Goal: Task Accomplishment & Management: Manage account settings

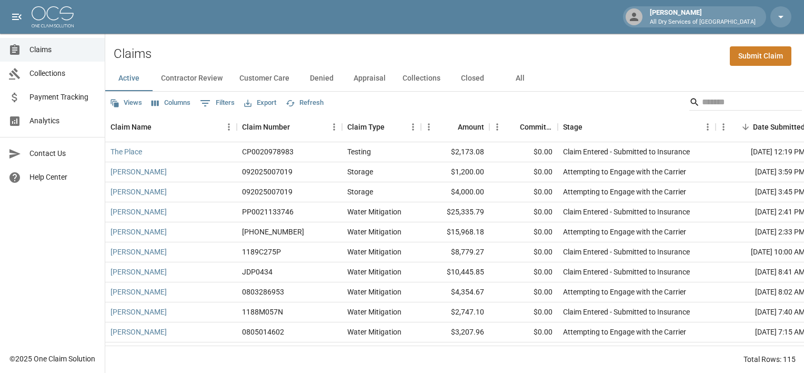
click at [638, 13] on icon at bounding box center [634, 17] width 8 height 8
click at [708, 14] on div "Sean Mcnamara All Dry Services of Atlanta" at bounding box center [703, 16] width 114 height 19
click at [13, 15] on icon "open drawer" at bounding box center [16, 17] width 9 height 6
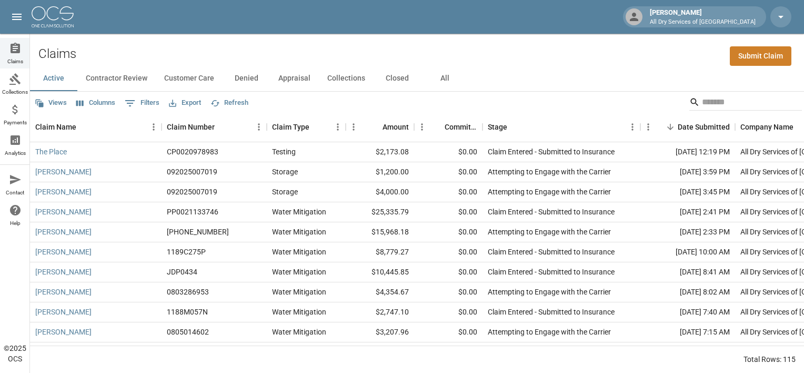
click at [13, 15] on icon "open drawer" at bounding box center [16, 17] width 9 height 6
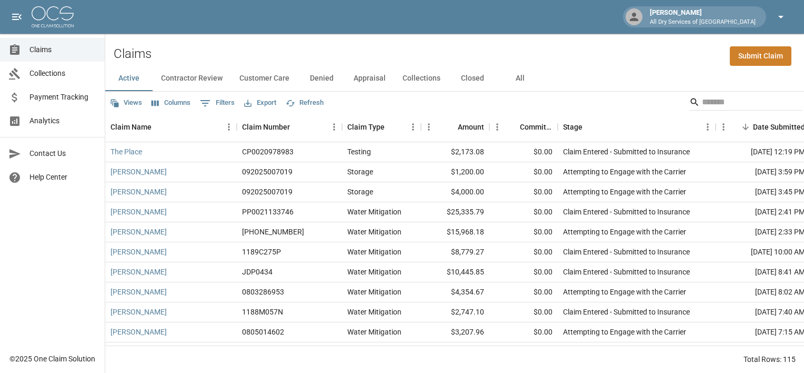
click at [776, 13] on icon "button" at bounding box center [781, 17] width 13 height 13
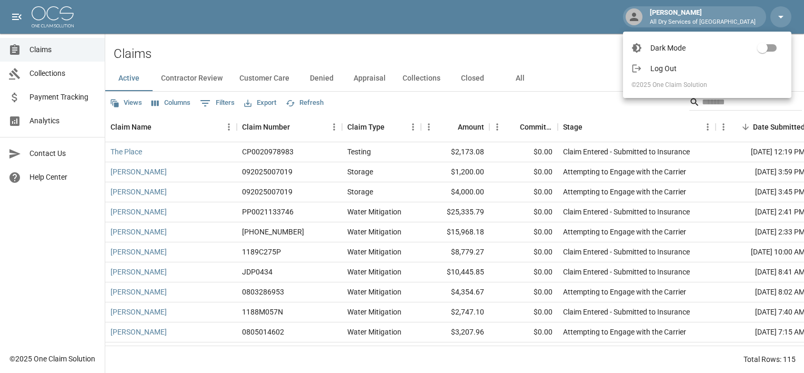
click at [524, 54] on div at bounding box center [402, 186] width 804 height 373
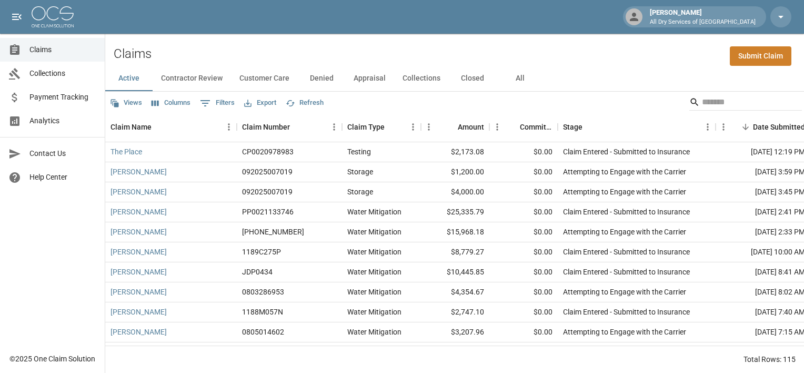
click at [638, 18] on icon at bounding box center [634, 17] width 8 height 8
click at [713, 16] on div "Sean Mcnamara All Dry Services of Atlanta" at bounding box center [703, 16] width 114 height 19
click at [756, 15] on div "Sean Mcnamara All Dry Services of Atlanta" at bounding box center [703, 16] width 114 height 19
click at [38, 66] on link "Collections" at bounding box center [52, 74] width 105 height 24
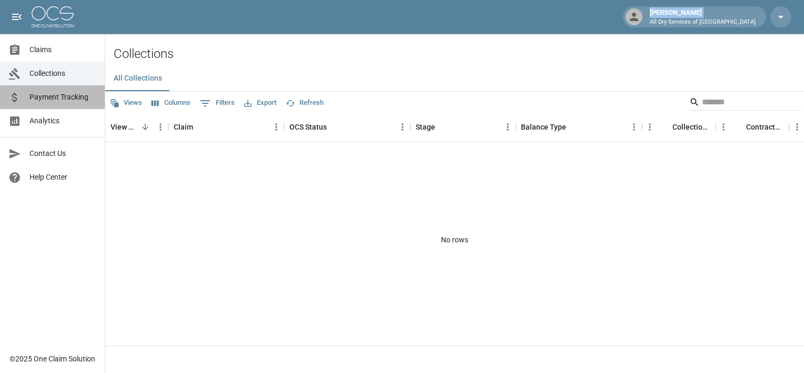
click at [40, 93] on span "Payment Tracking" at bounding box center [62, 97] width 67 height 11
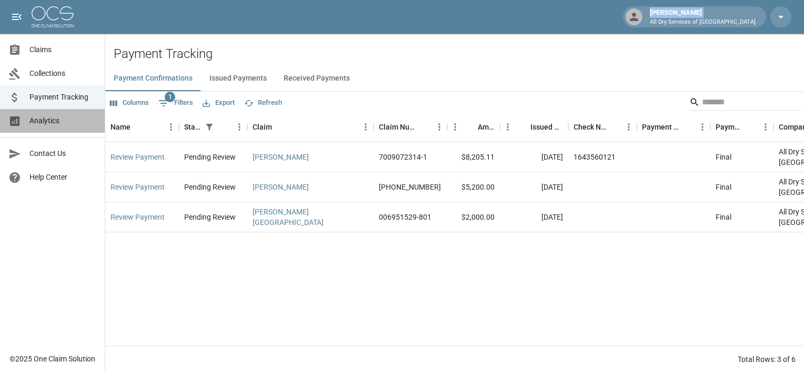
click at [36, 118] on span "Analytics" at bounding box center [62, 120] width 67 height 11
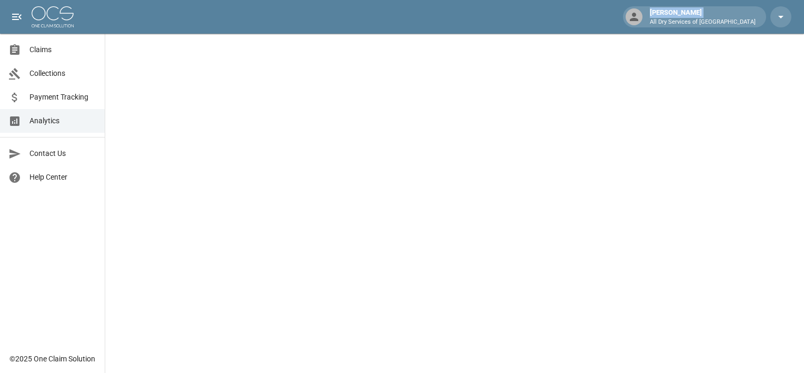
click at [53, 178] on span "Help Center" at bounding box center [62, 177] width 67 height 11
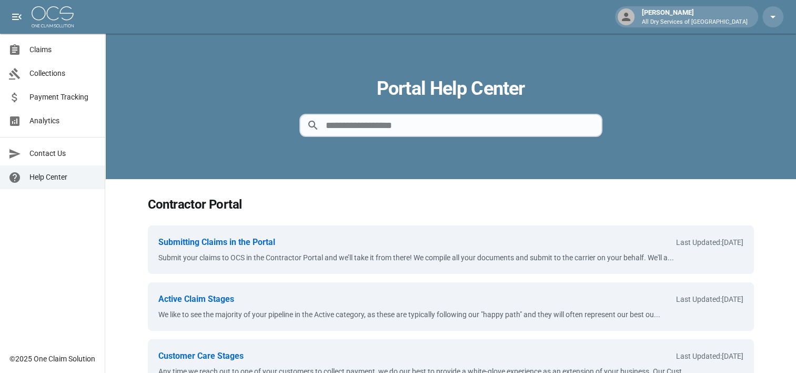
click at [727, 8] on div "Sean Mcnamara All Dry Services of Atlanta" at bounding box center [695, 16] width 114 height 19
click at [741, 15] on div "Sean Mcnamara All Dry Services of Atlanta" at bounding box center [695, 16] width 114 height 19
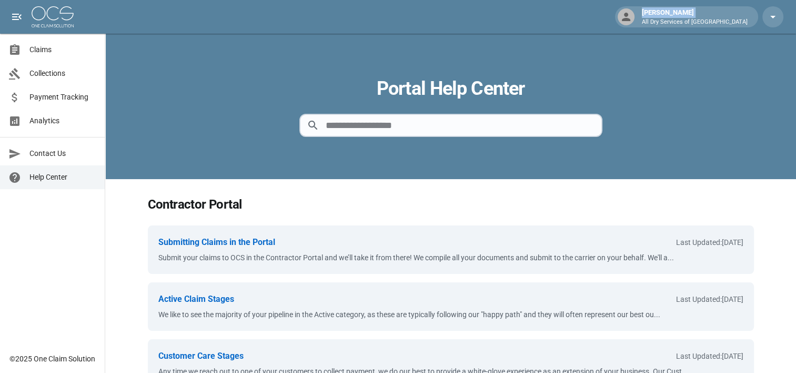
click at [741, 15] on div "Sean Mcnamara All Dry Services of Atlanta" at bounding box center [695, 16] width 114 height 19
click at [648, 33] on div "Sean Mcnamara All Dry Services of Atlanta" at bounding box center [398, 17] width 796 height 34
click at [632, 21] on icon at bounding box center [626, 17] width 13 height 13
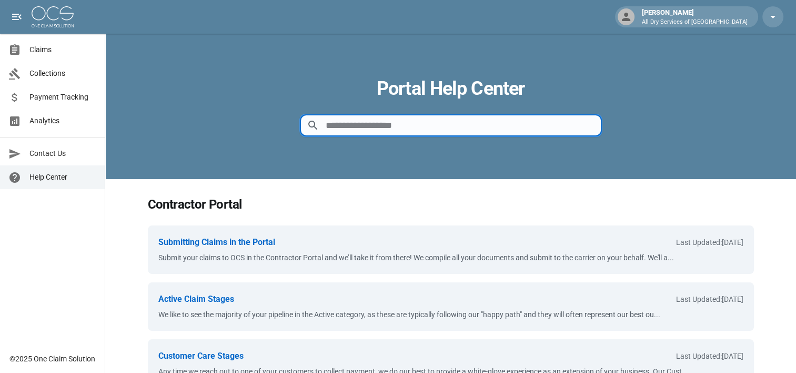
click at [352, 133] on input at bounding box center [459, 125] width 267 height 21
type input "**********"
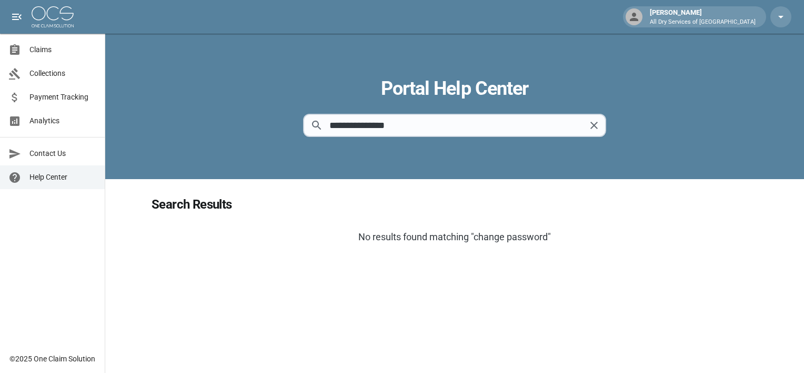
click at [297, 202] on h3 "Search Results" at bounding box center [455, 204] width 606 height 17
click at [41, 16] on img at bounding box center [53, 16] width 42 height 21
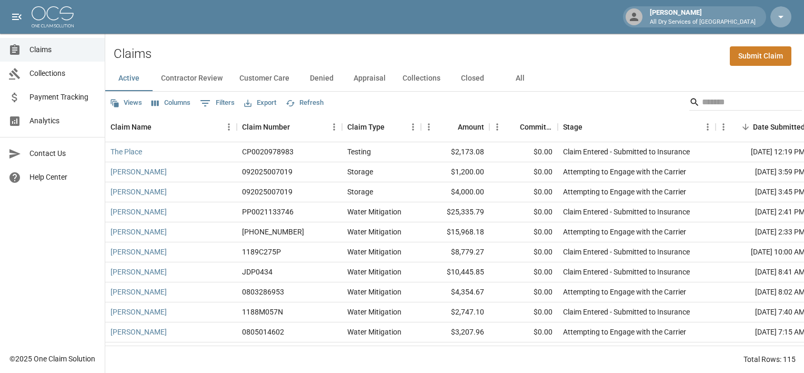
click at [783, 18] on icon "button" at bounding box center [781, 17] width 13 height 13
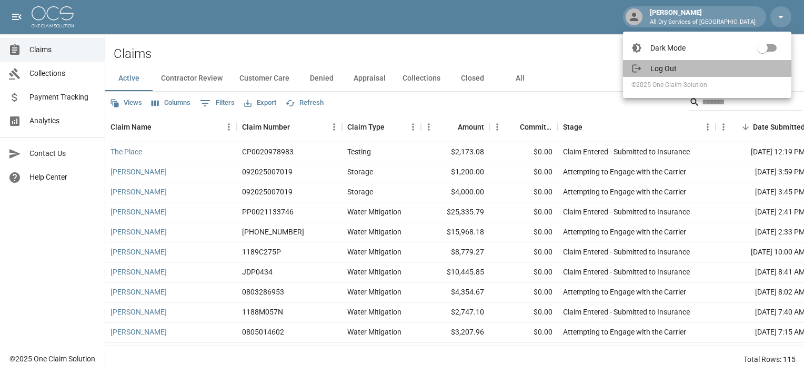
click at [669, 71] on span "Log Out" at bounding box center [716, 68] width 133 height 11
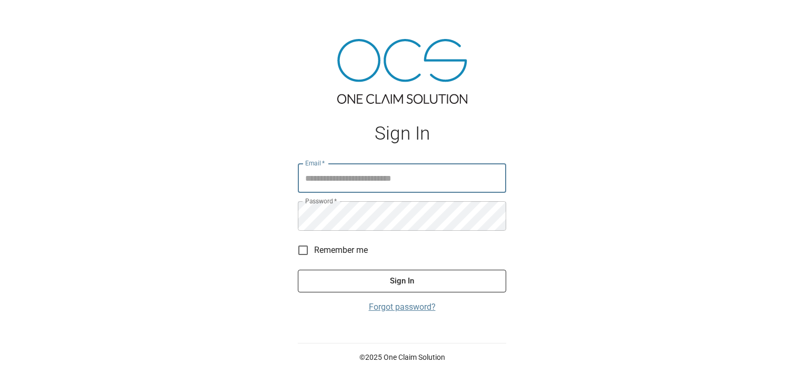
click at [390, 306] on link "Forgot password?" at bounding box center [402, 306] width 208 height 13
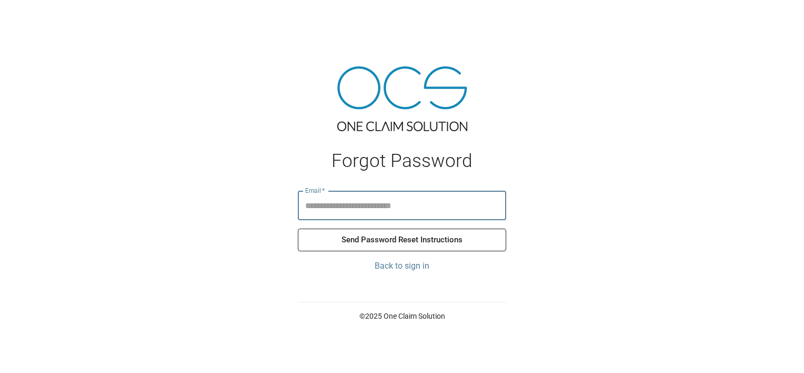
click at [332, 204] on input "Email   *" at bounding box center [402, 204] width 208 height 29
type input "**********"
click at [335, 240] on button "Send Password Reset Instructions" at bounding box center [402, 239] width 208 height 22
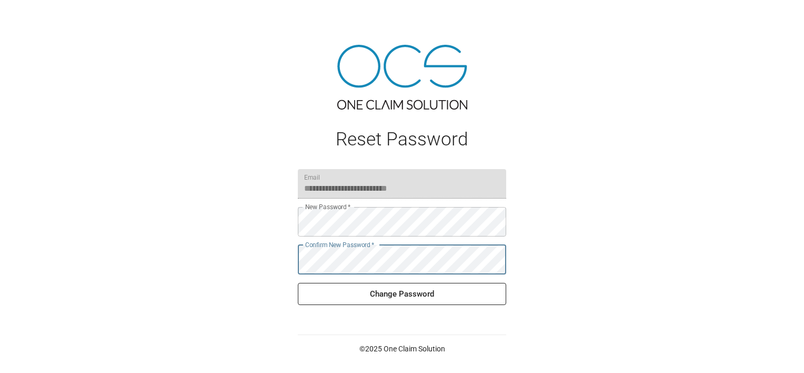
click at [372, 287] on button "Change Password" at bounding box center [402, 294] width 208 height 22
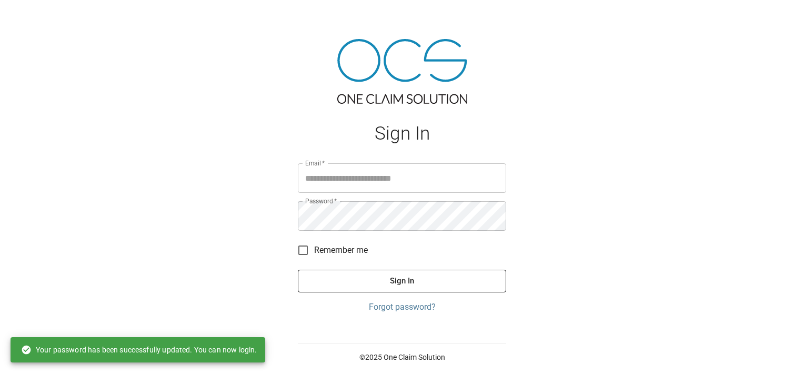
type input "**********"
click at [345, 253] on span "Remember me" at bounding box center [341, 250] width 54 height 13
click at [355, 285] on button "Sign In" at bounding box center [402, 280] width 208 height 22
